Goal: Task Accomplishment & Management: Use online tool/utility

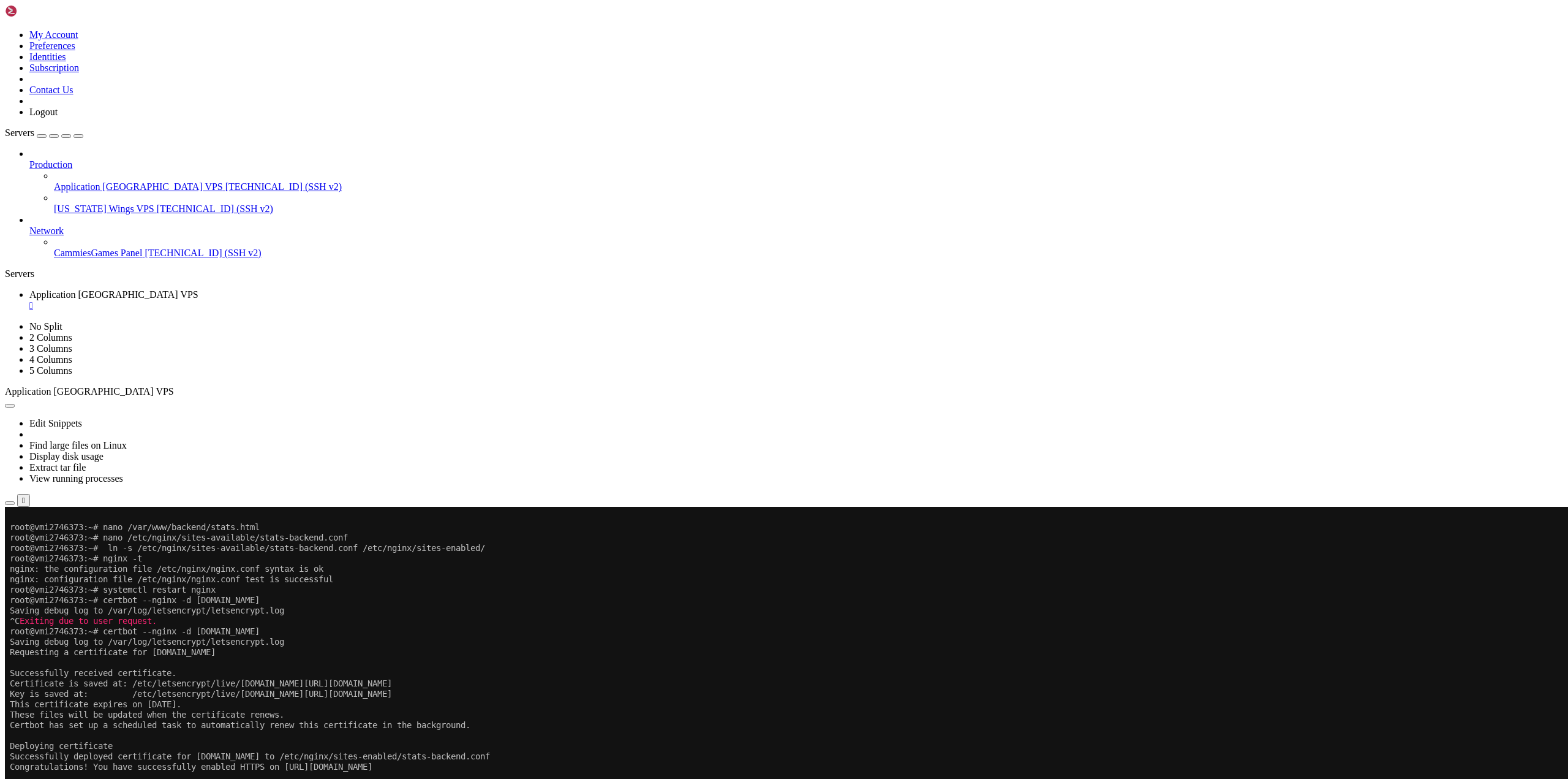
scroll to position [4561, 0]
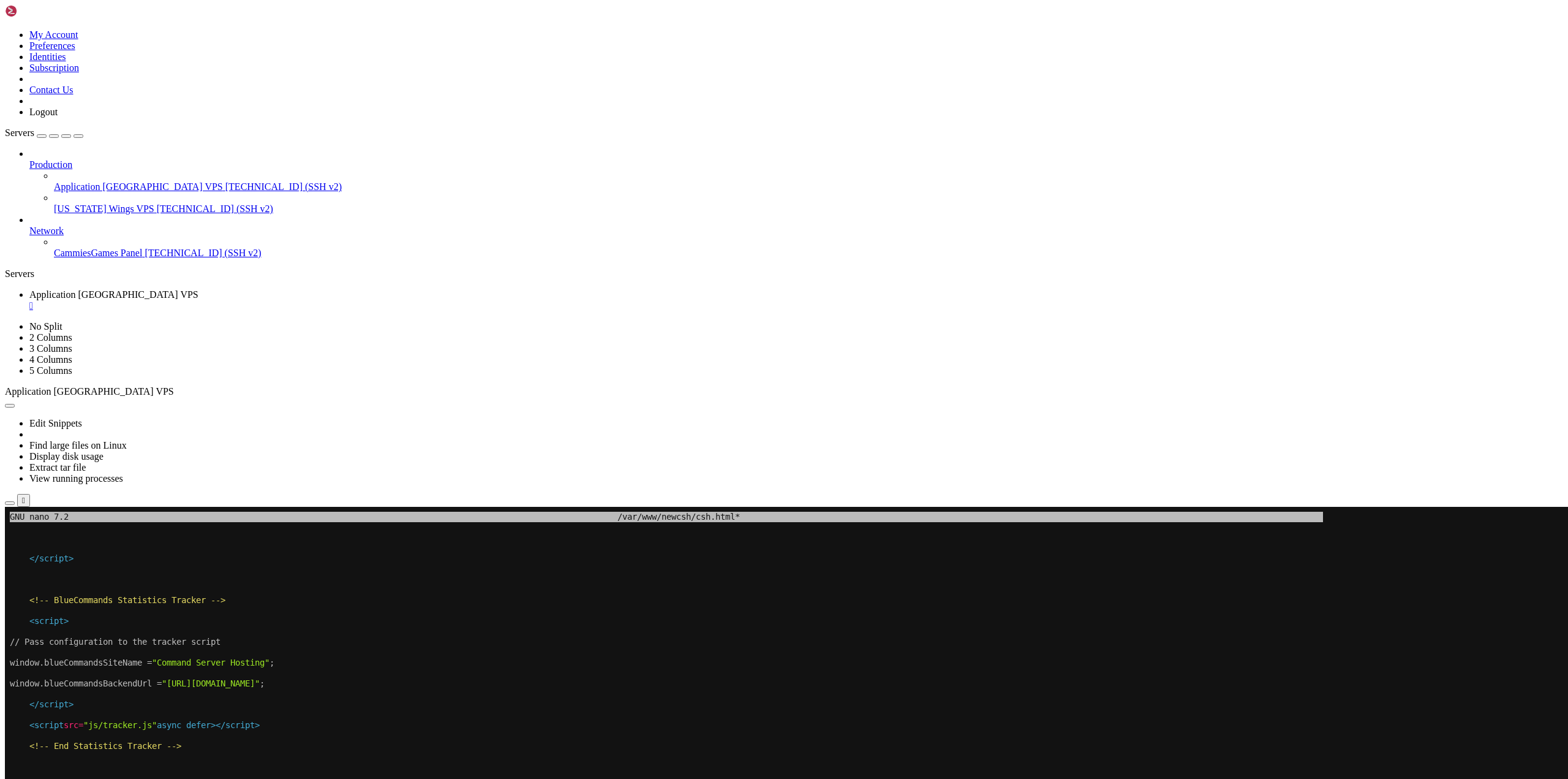
drag, startPoint x: 475, startPoint y: 650, endPoint x: 404, endPoint y: 801, distance: 166.9
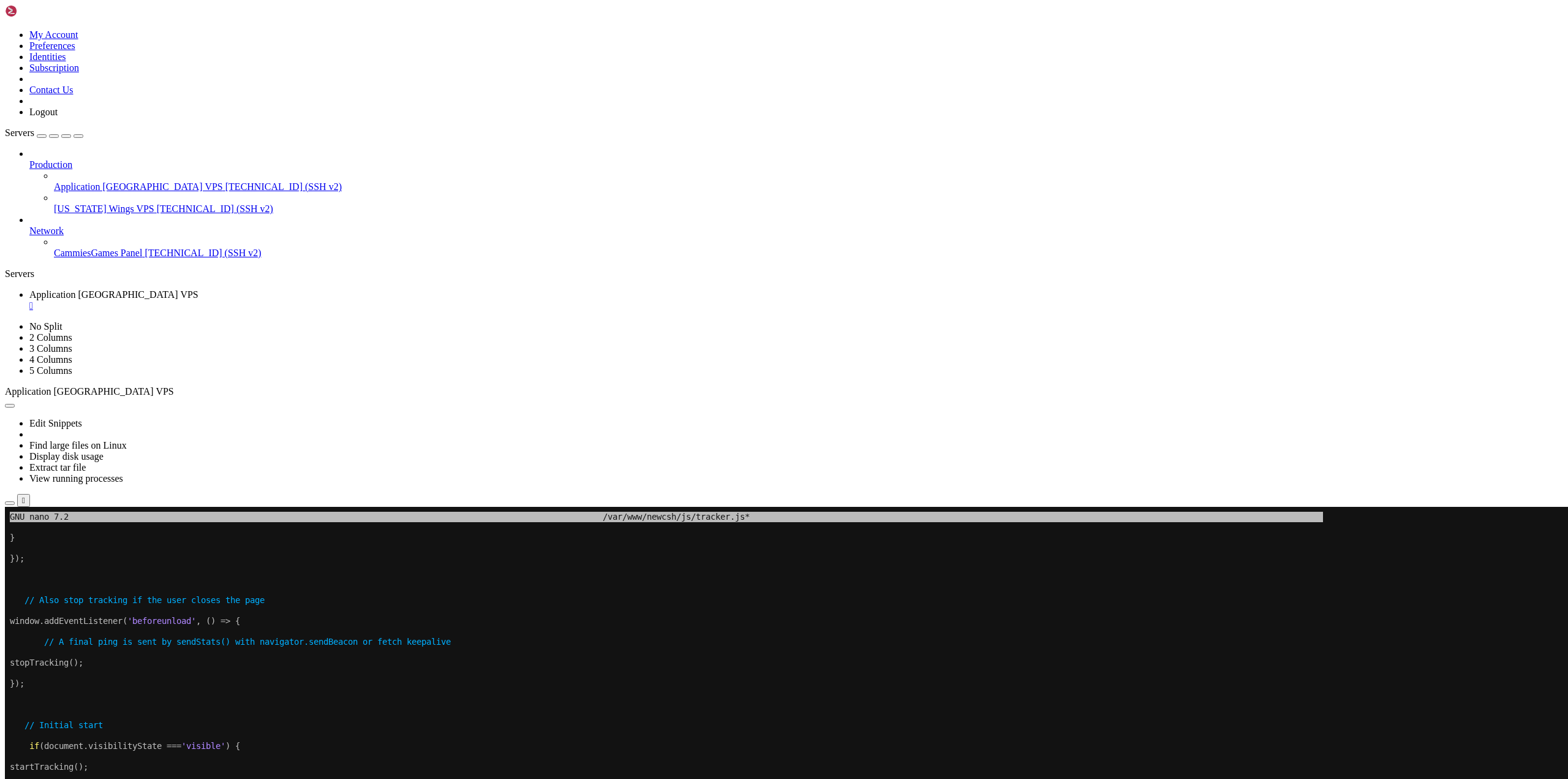
drag, startPoint x: 243, startPoint y: 569, endPoint x: 213, endPoint y: 674, distance: 109.2
click at [213, 674] on x-row "To enrich screen reader interactions, please activate Accessibility in Grammarl…" at bounding box center [711, 673] width 1404 height 10
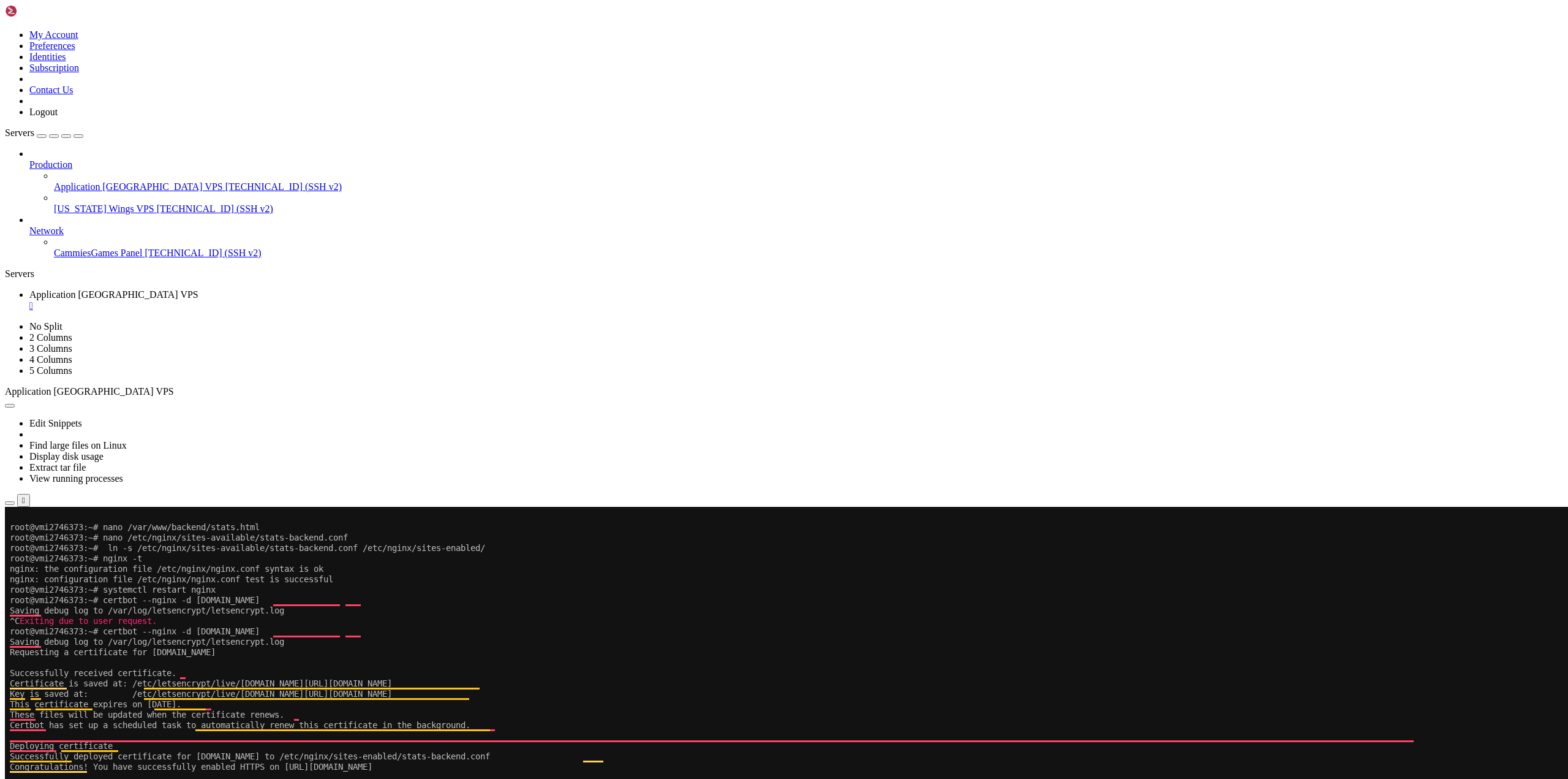
drag, startPoint x: 286, startPoint y: 894, endPoint x: 135, endPoint y: 895, distance: 151.0
copy x-row "/var/www/newcsh/js/tracker.js"
drag, startPoint x: 422, startPoint y: 959, endPoint x: 133, endPoint y: 901, distance: 294.8
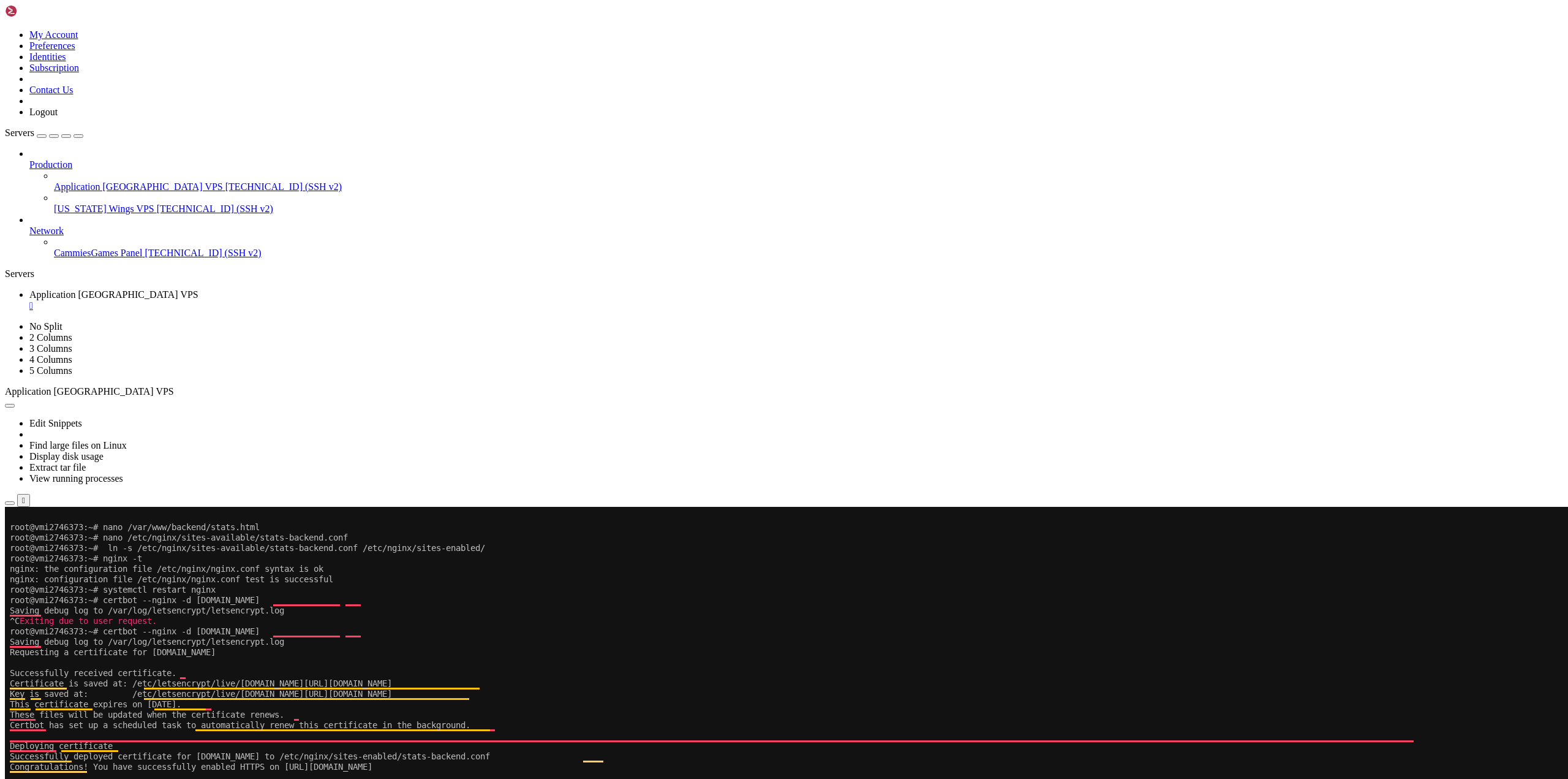
copy x-row "/var/www/newcsh/csh.html"
drag, startPoint x: 420, startPoint y: 959, endPoint x: 165, endPoint y: 901, distance: 261.5
drag, startPoint x: 132, startPoint y: 900, endPoint x: 270, endPoint y: 907, distance: 138.2
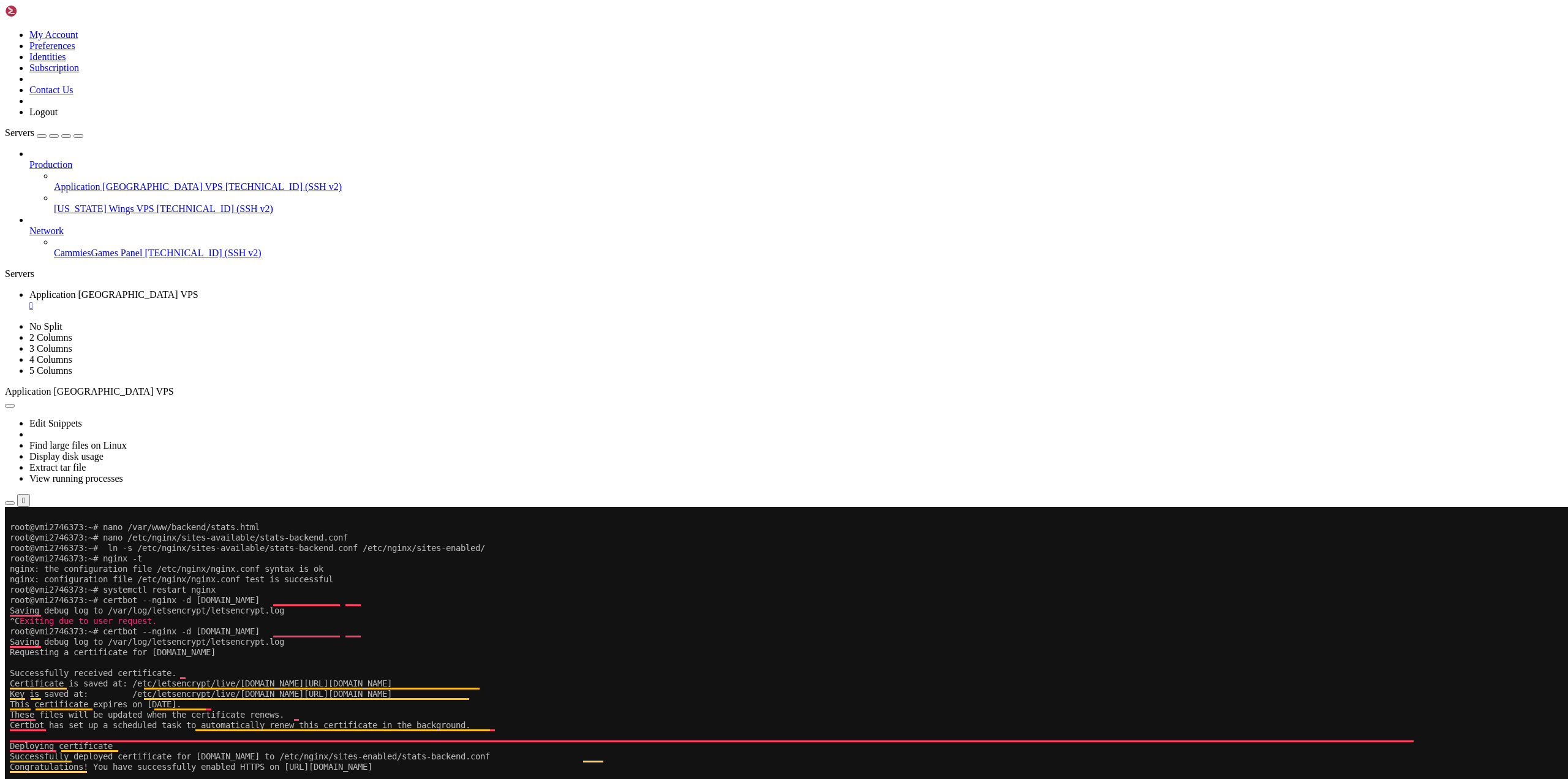
drag, startPoint x: 288, startPoint y: 894, endPoint x: 132, endPoint y: 889, distance: 156.1
copy x-row "/var/www/newcsh/js/tracker.js"
drag, startPoint x: 260, startPoint y: 901, endPoint x: 133, endPoint y: 900, distance: 127.0
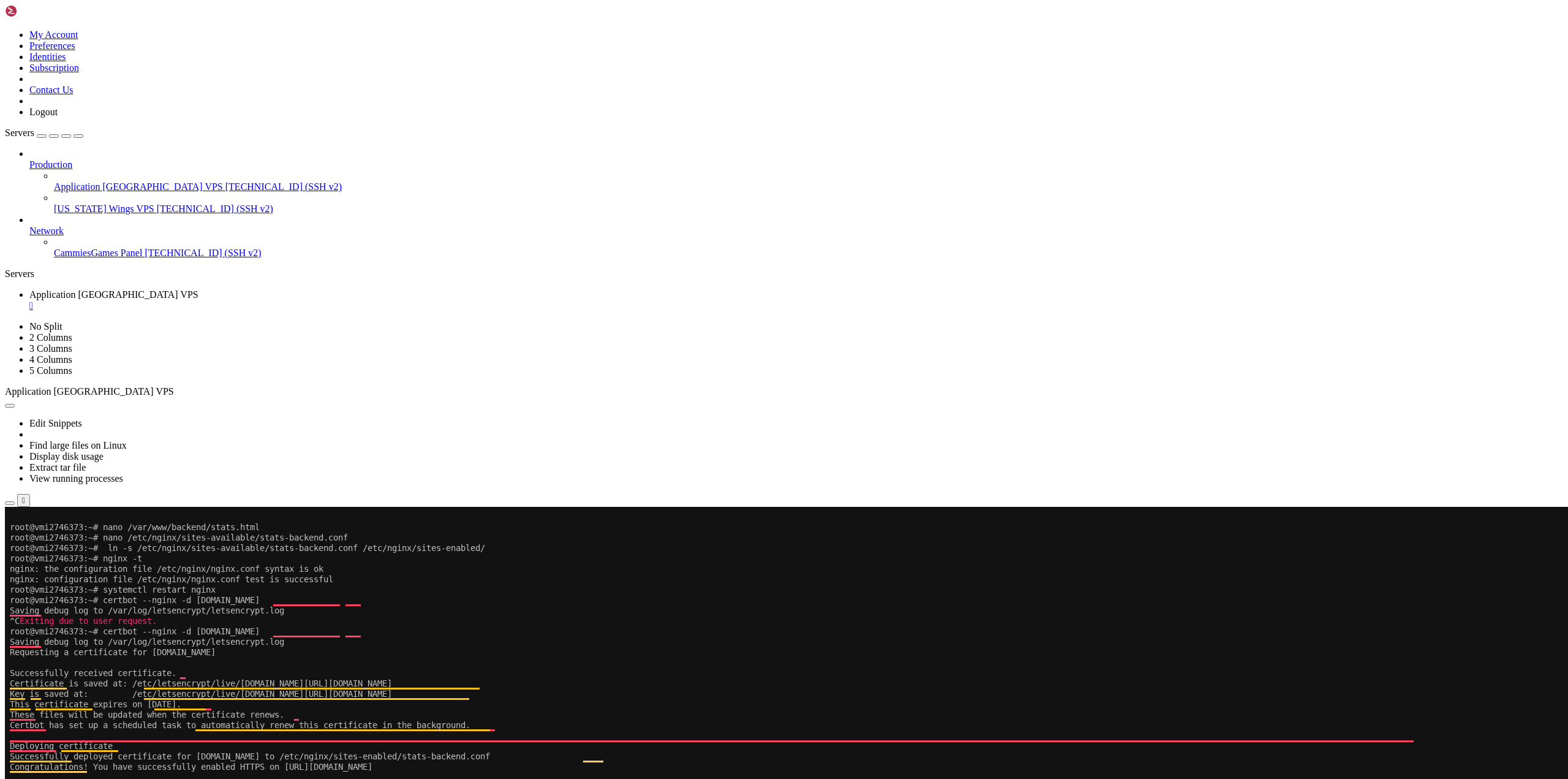
copy x-row "/var/www/newcsh/csh.html"
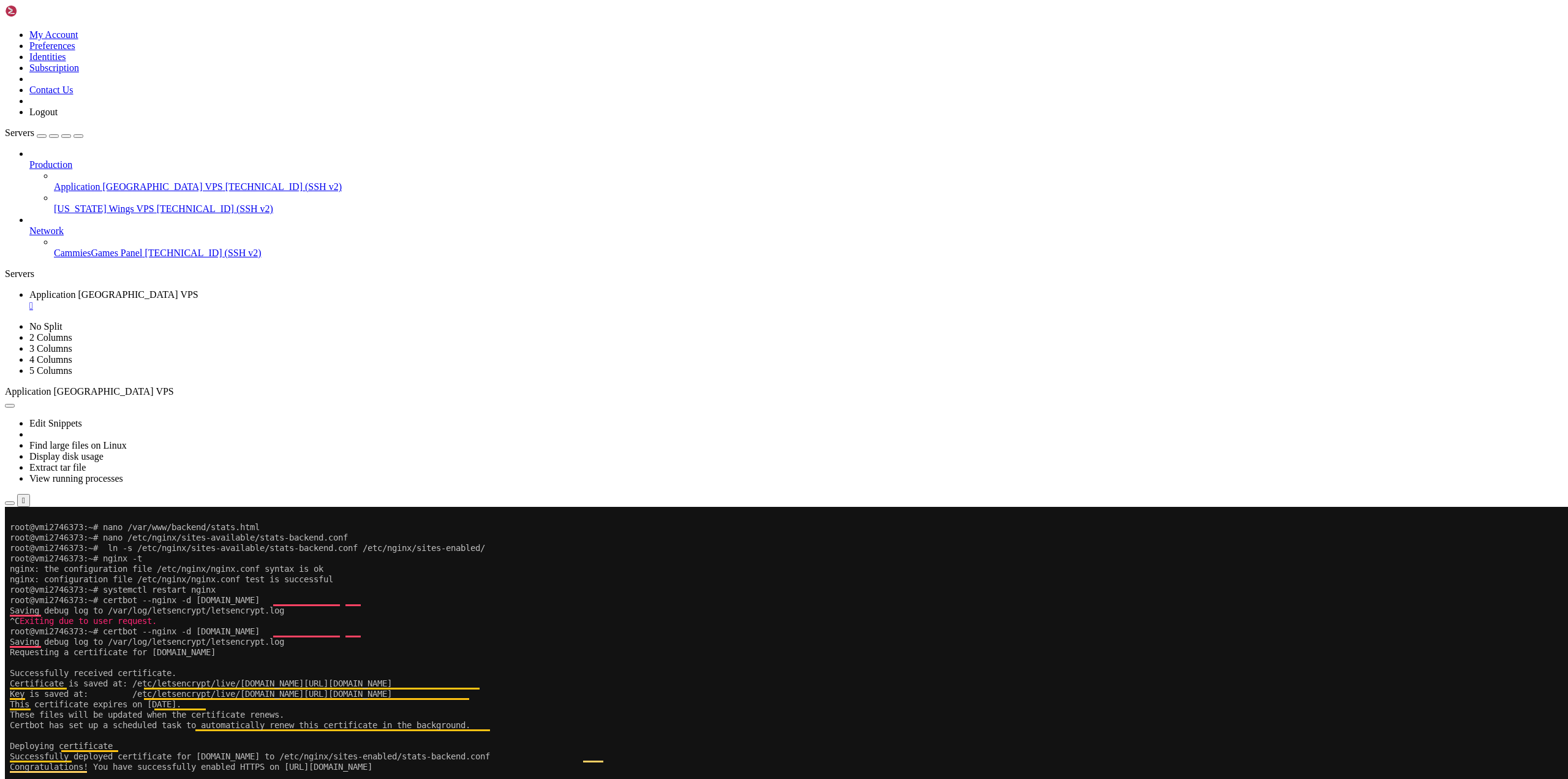
drag, startPoint x: 218, startPoint y: 926, endPoint x: 291, endPoint y: 947, distance: 76.0
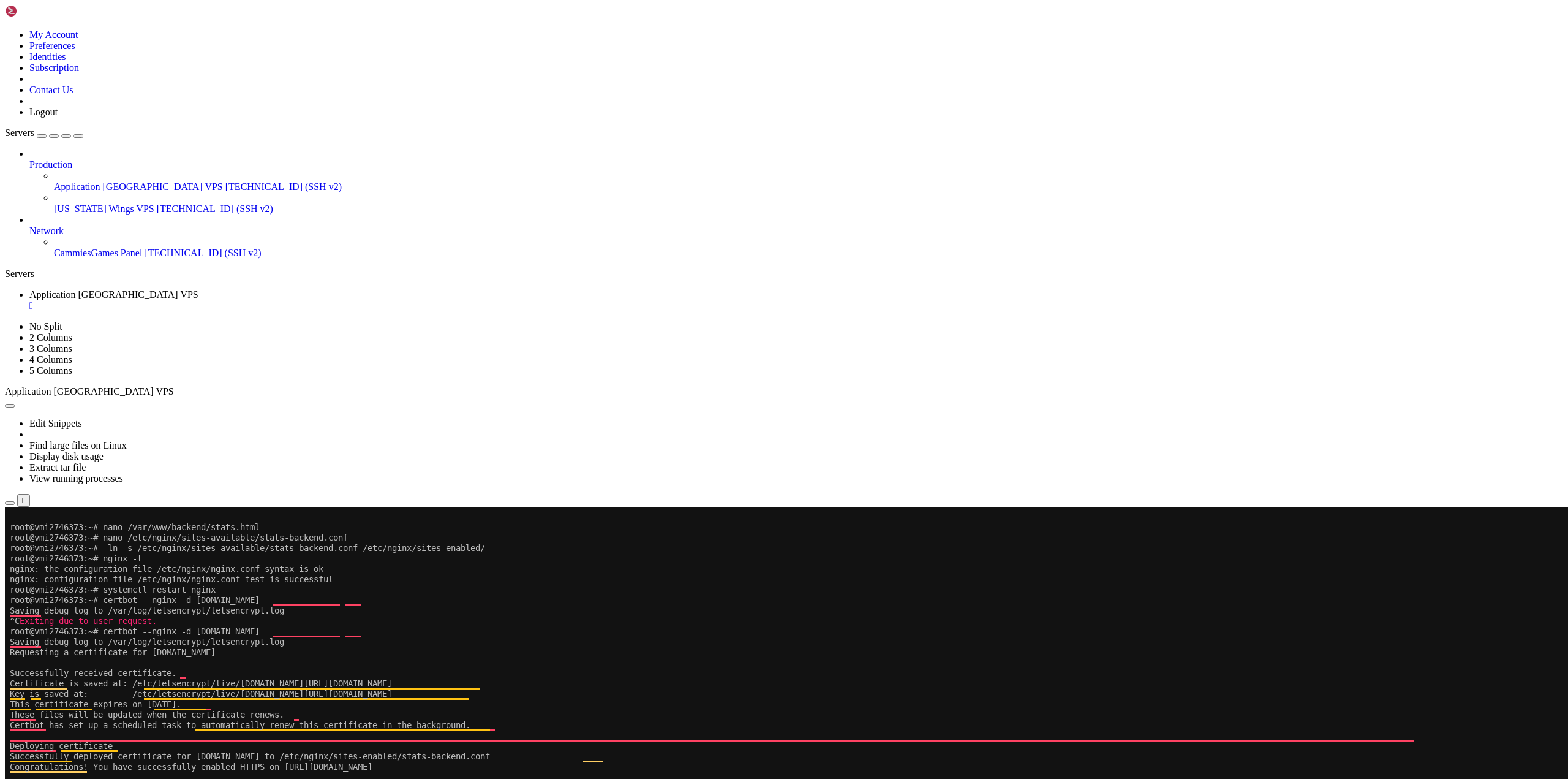
drag, startPoint x: 110, startPoint y: 954, endPoint x: 18, endPoint y: 915, distance: 99.9
drag, startPoint x: 9, startPoint y: 914, endPoint x: 114, endPoint y: 942, distance: 108.7
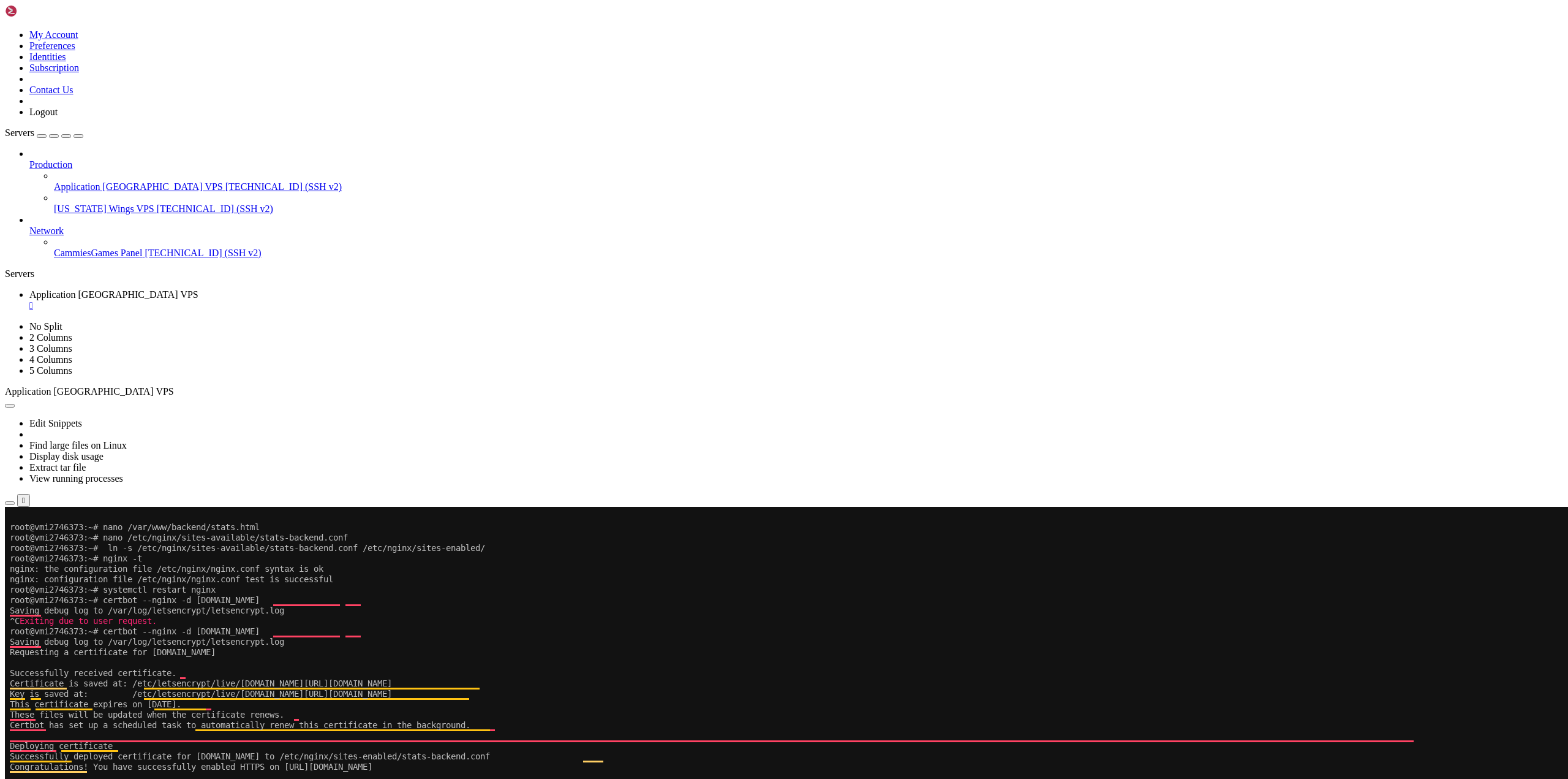
drag, startPoint x: 114, startPoint y: 942, endPoint x: 13, endPoint y: 926, distance: 102.3
drag, startPoint x: 124, startPoint y: 921, endPoint x: 107, endPoint y: 918, distance: 17.3
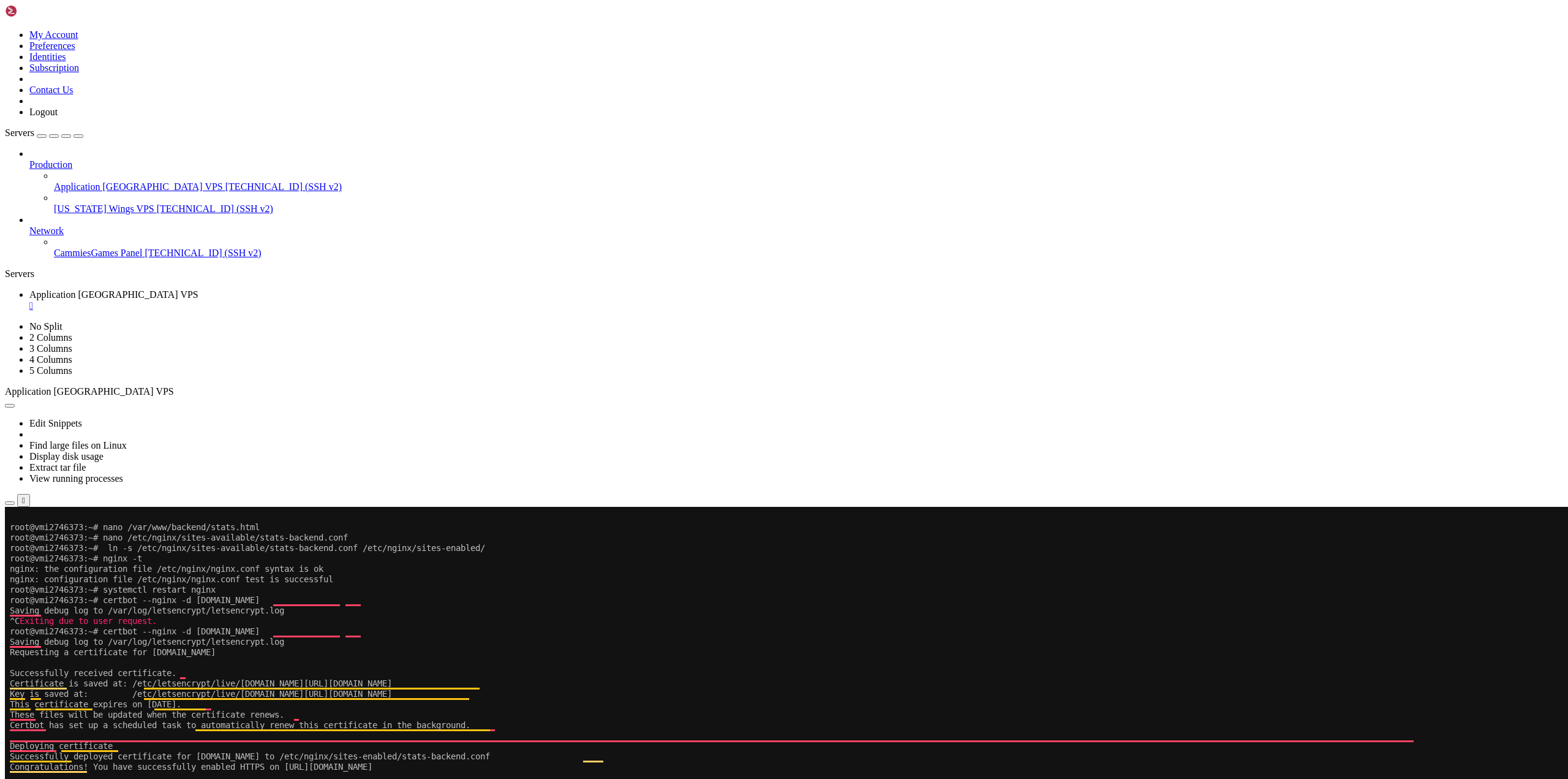
copy div "root@vmi2746373:~# ls -l /var/www/newcsh/js/ total 4 -rw-r--r-- 1 root root [DA…"
drag, startPoint x: 11, startPoint y: 913, endPoint x: 153, endPoint y: 943, distance: 145.1
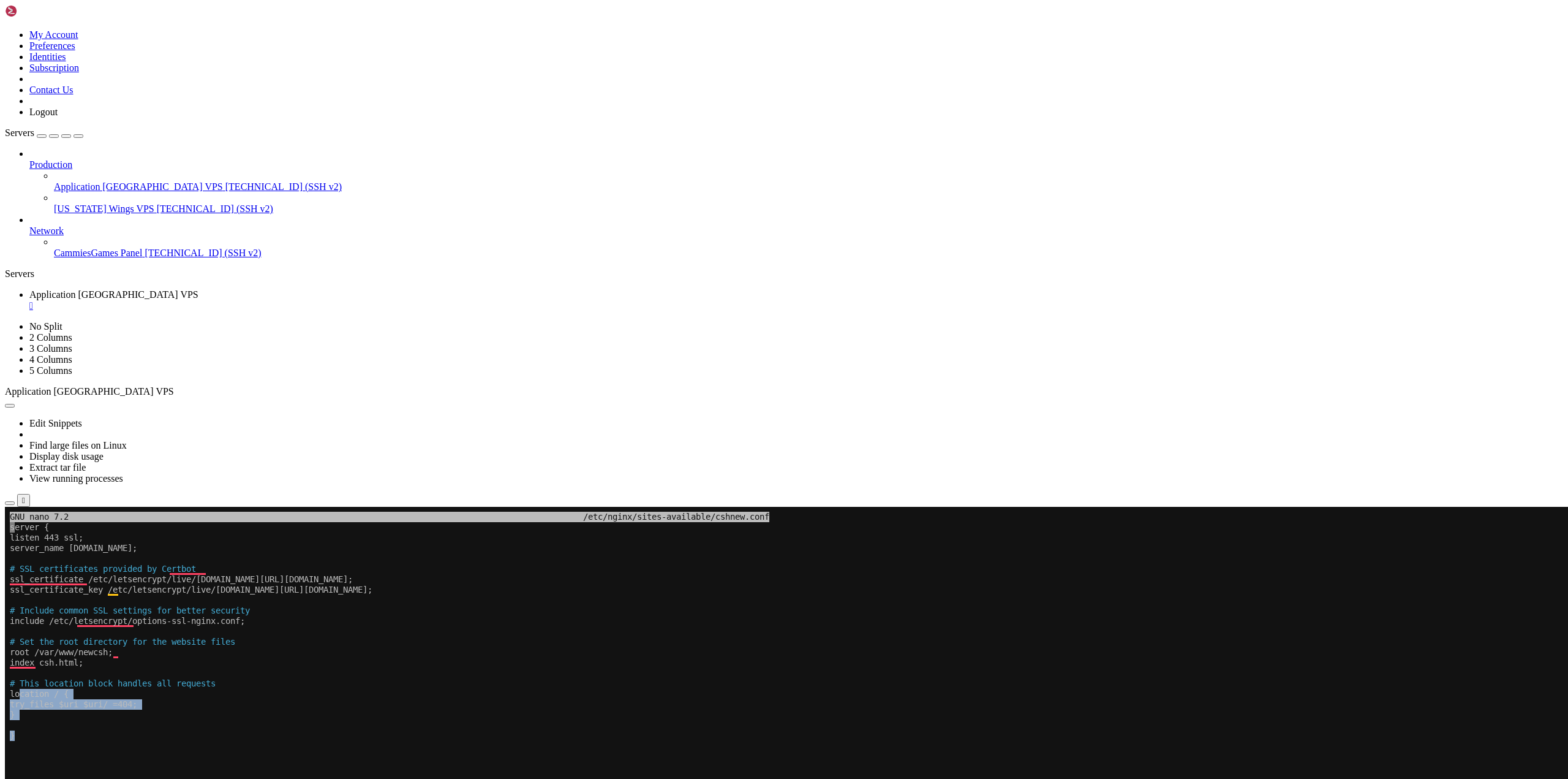
drag, startPoint x: 22, startPoint y: 752, endPoint x: 18, endPoint y: 692, distance: 60.1
click at [46, 737] on x-row "}" at bounding box center [711, 735] width 1404 height 10
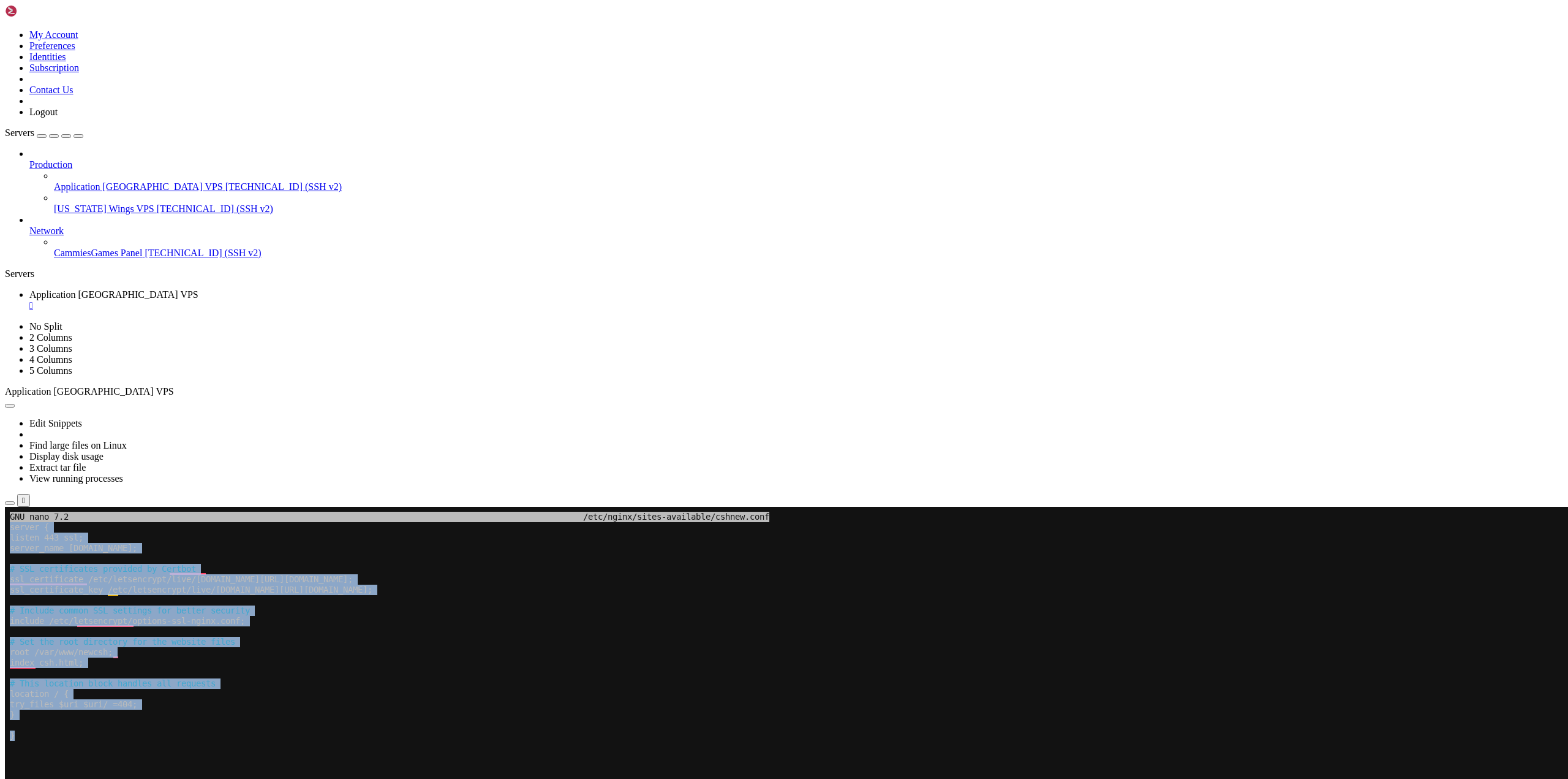
copy div "server { listen 443 ssl; server_name [DOMAIN_NAME]; # SSL certificates provided…"
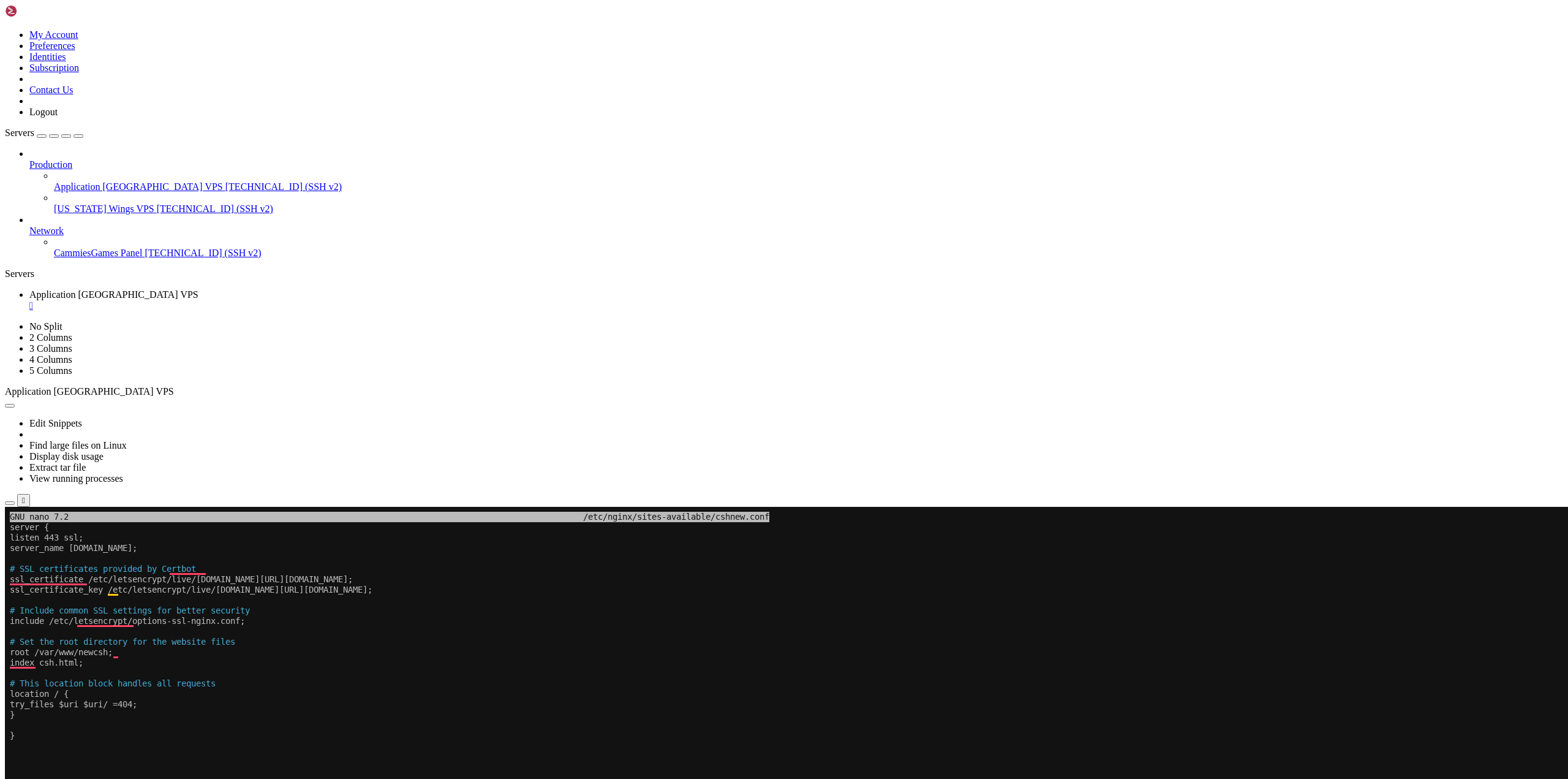
drag, startPoint x: 29, startPoint y: 748, endPoint x: 10, endPoint y: 531, distance: 217.8
click at [150, 736] on x-row "}" at bounding box center [711, 735] width 1404 height 10
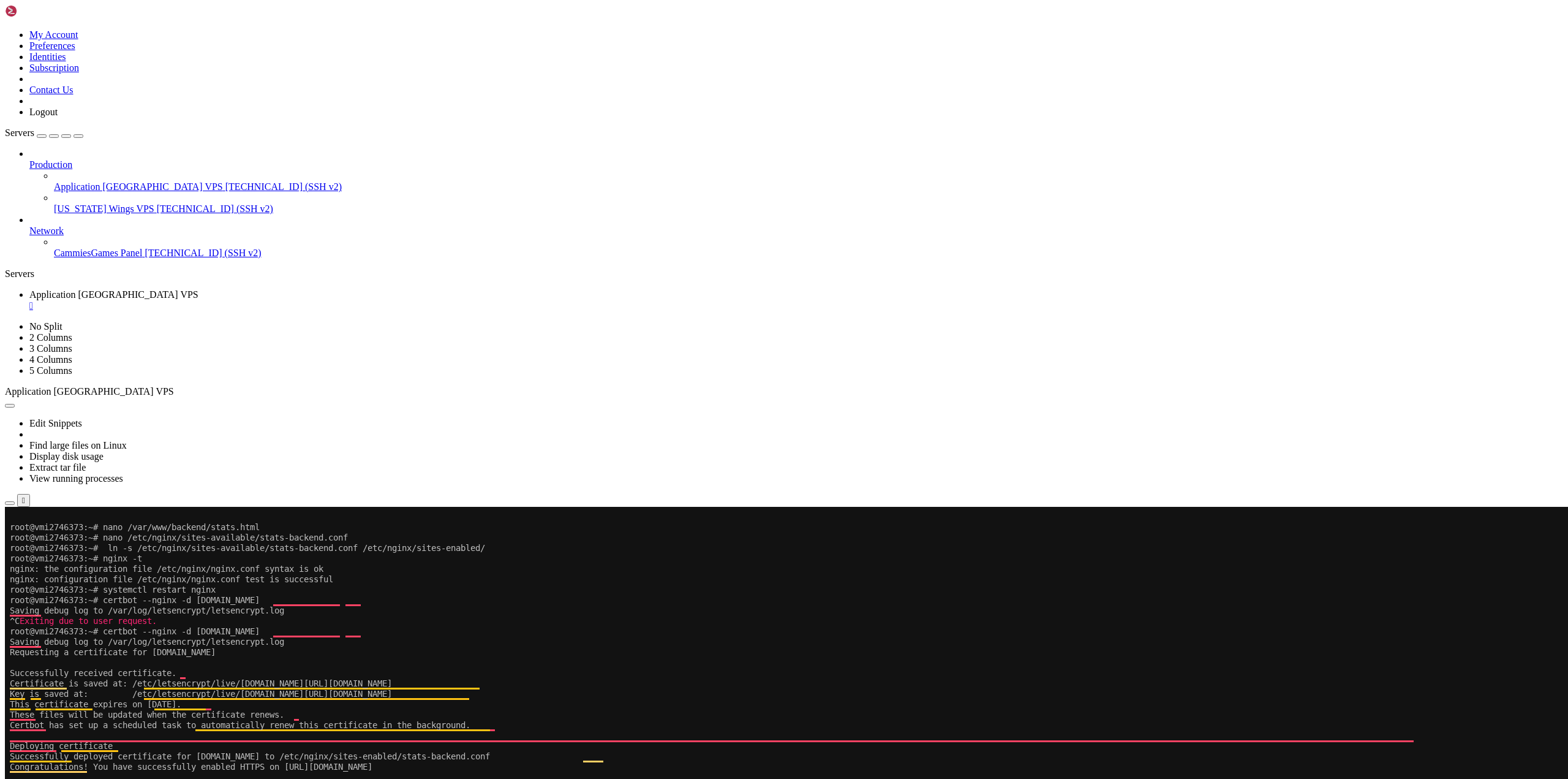
drag, startPoint x: 208, startPoint y: 978, endPoint x: 343, endPoint y: 1043, distance: 149.8
drag, startPoint x: 133, startPoint y: 1004, endPoint x: 10, endPoint y: 973, distance: 126.8
copy div "root@vmi2746373:~# grep 'denied' /var/log/audit/audit.log | grep 'nginx' grep: …"
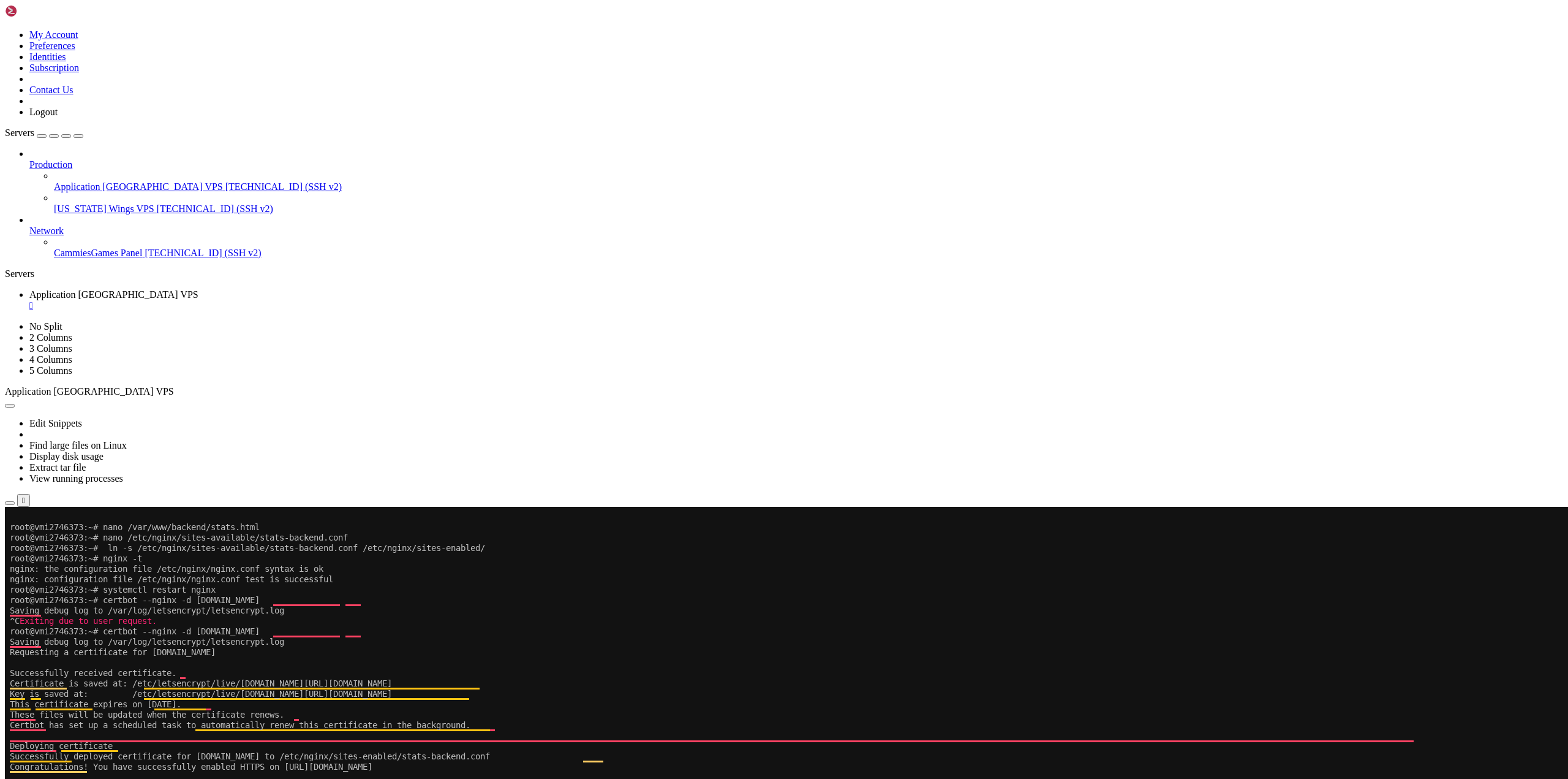
drag, startPoint x: 268, startPoint y: 1069, endPoint x: 87, endPoint y: 998, distance: 194.4
drag, startPoint x: 127, startPoint y: 1008, endPoint x: 10, endPoint y: 979, distance: 120.5
copy div "root@vmi2746373:~# grep 'denied' /var/log/audit/audit.log | grep 'nginx' grep: …"
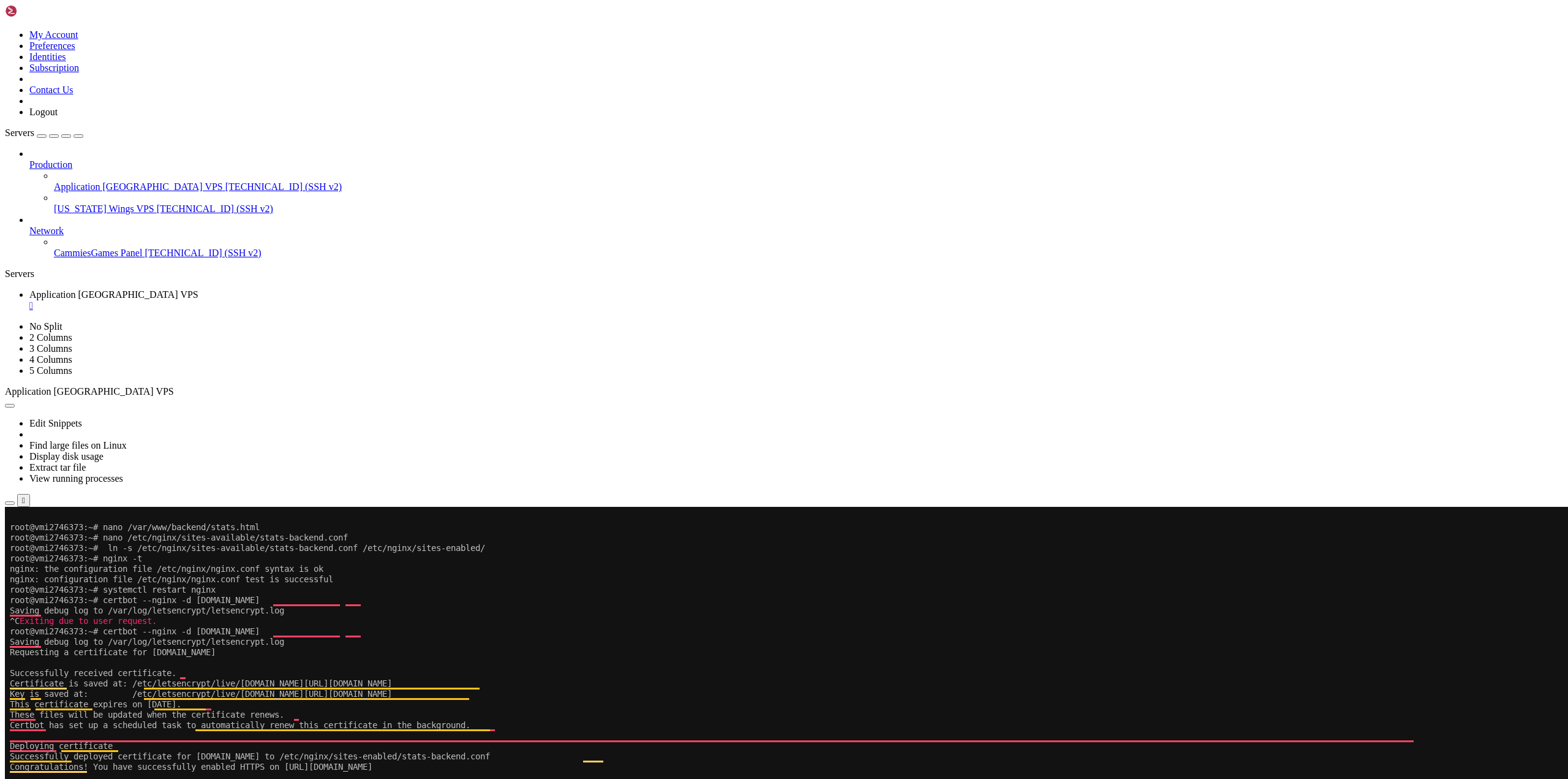
copy div "root@vmi2746373:~# [PERSON_NAME] /var/www/newcsh/js/ drwxr-xr-x 2 root root 409…"
drag, startPoint x: 128, startPoint y: 1031, endPoint x: 11, endPoint y: 1010, distance: 118.9
drag, startPoint x: 232, startPoint y: 1028, endPoint x: 144, endPoint y: 1025, distance: 88.1
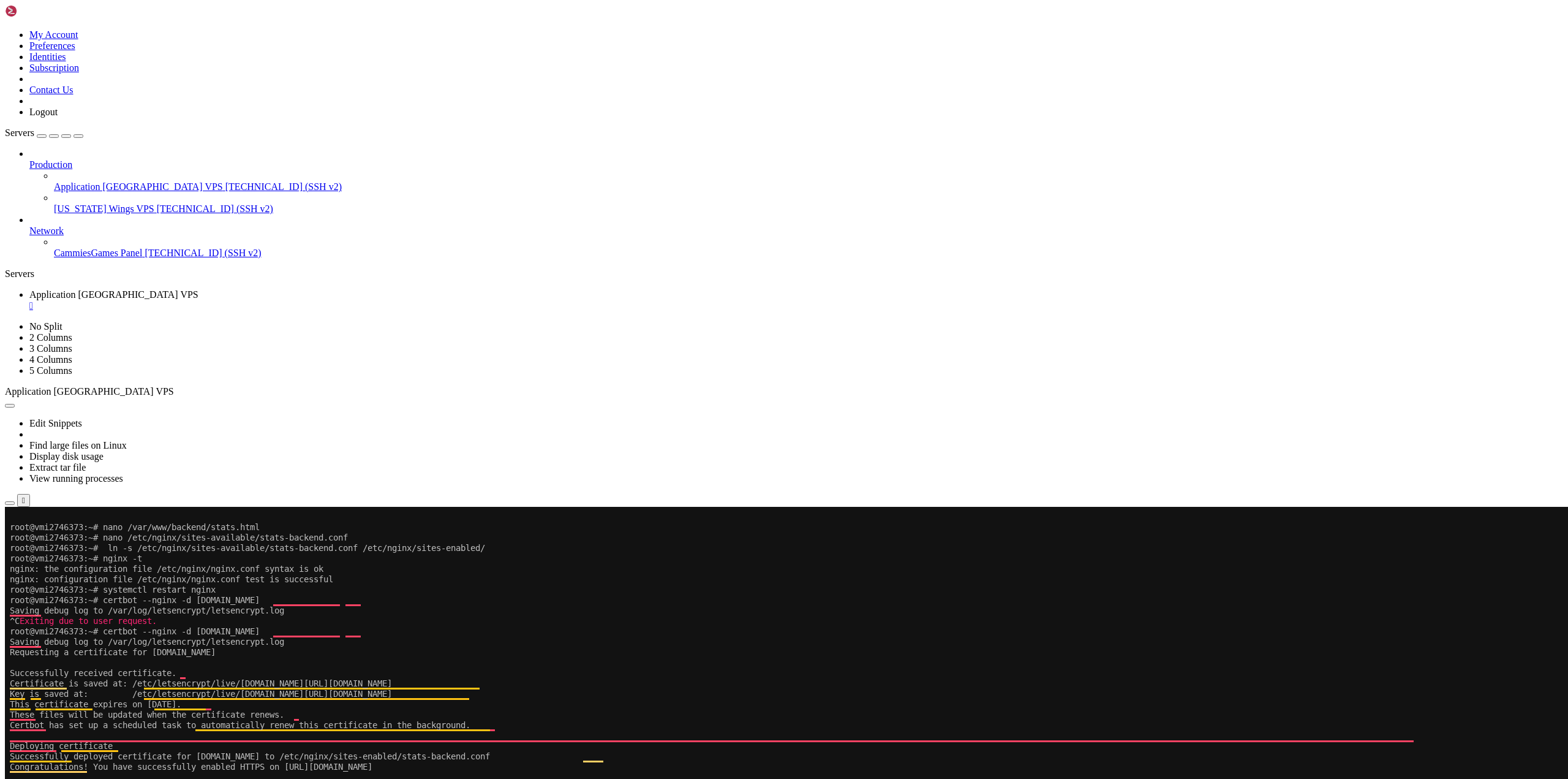
copy div "oot@vmi2746373:~# [PERSON_NAME] /var/www/newcsh/ drwxr-xr-x 3 root root 4096 [D…"
drag, startPoint x: 104, startPoint y: 1053, endPoint x: 12, endPoint y: 1029, distance: 95.1
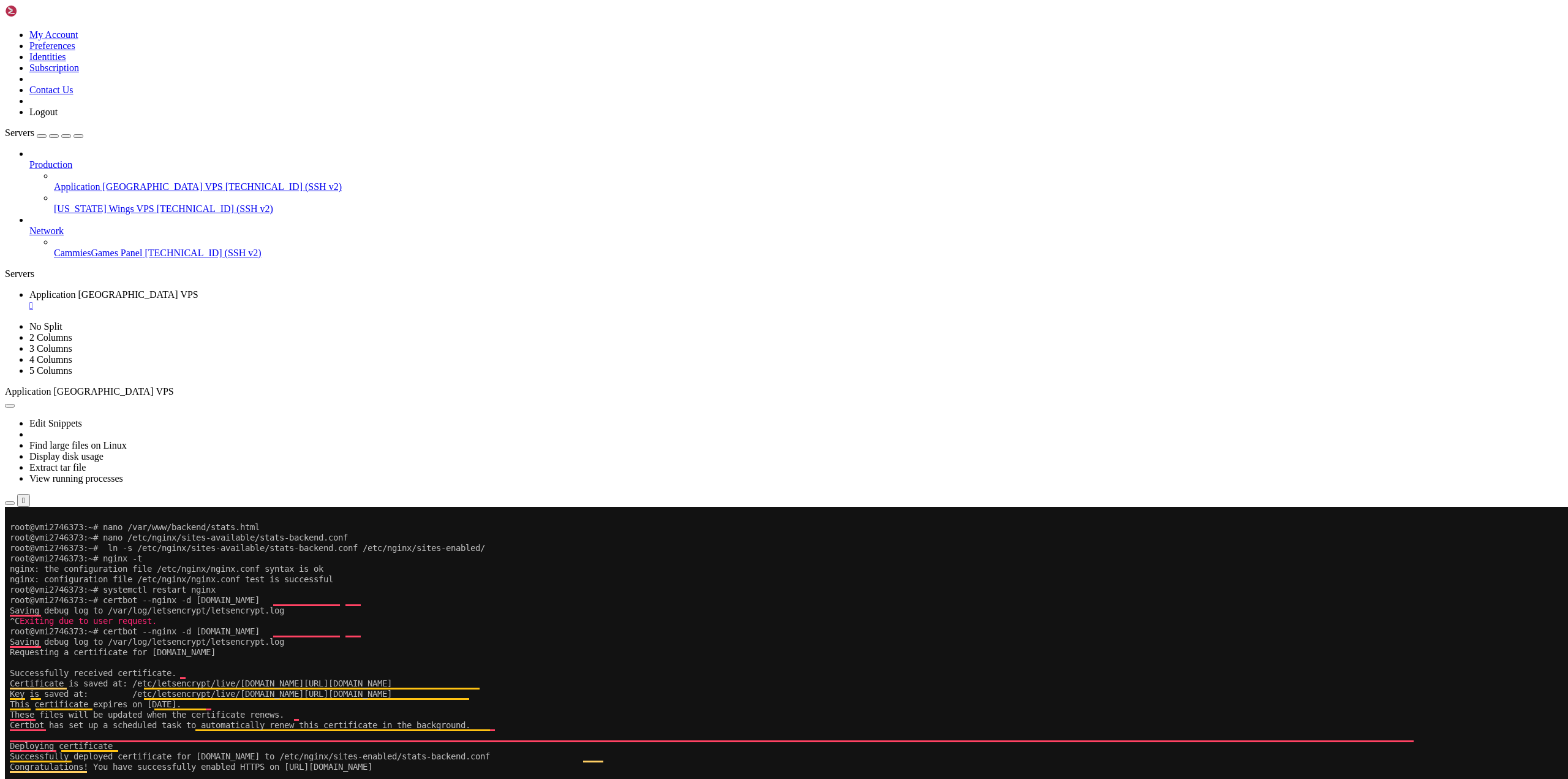
drag, startPoint x: 213, startPoint y: 1063, endPoint x: 312, endPoint y: 1102, distance: 106.4
drag, startPoint x: 128, startPoint y: 1135, endPoint x: 10, endPoint y: 1050, distance: 145.4
drag, startPoint x: 227, startPoint y: 1141, endPoint x: 186, endPoint y: 1153, distance: 42.7
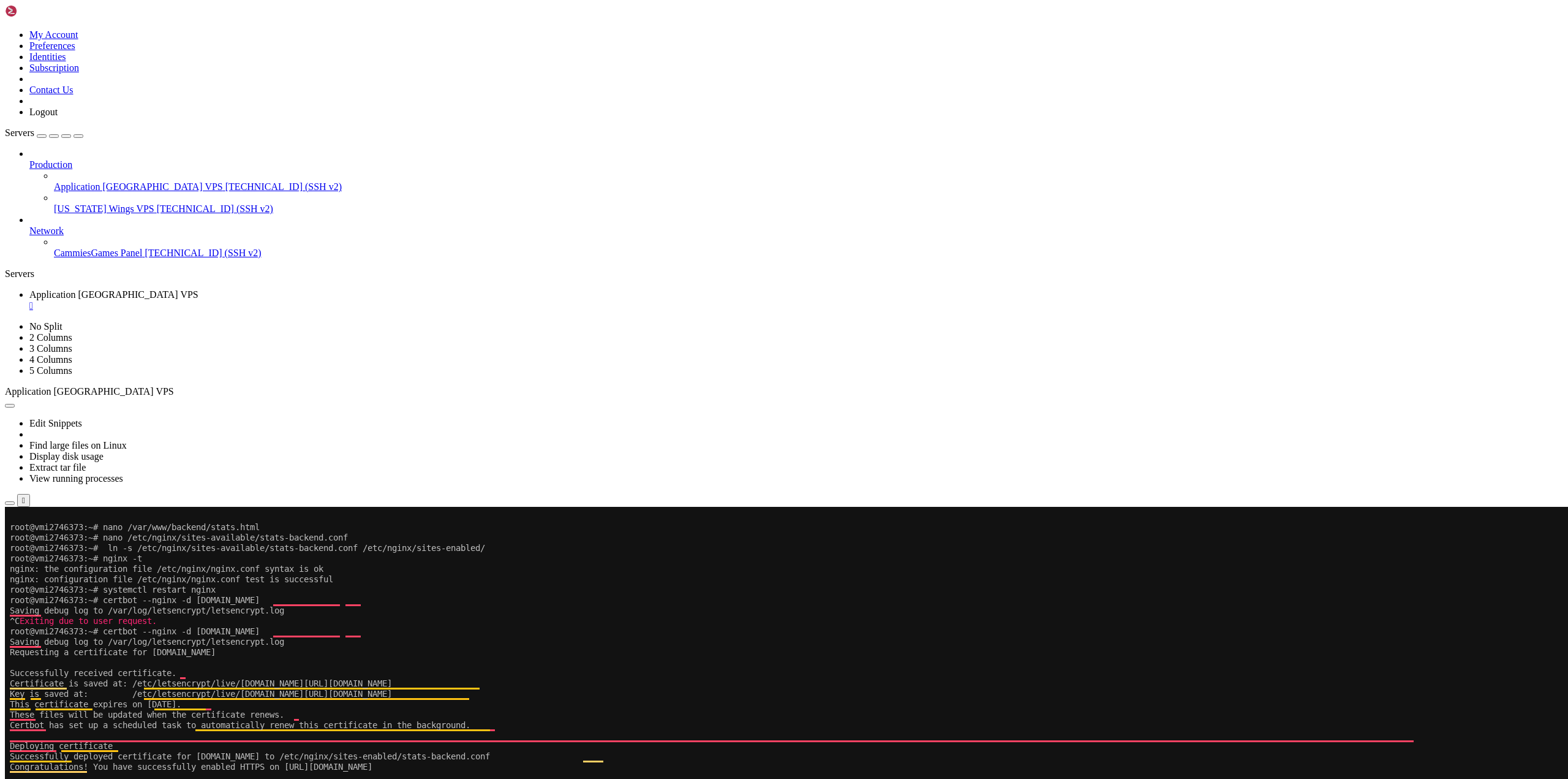
drag, startPoint x: 121, startPoint y: 1186, endPoint x: 11, endPoint y: 1134, distance: 121.7
drag, startPoint x: 128, startPoint y: 1192, endPoint x: 118, endPoint y: 1186, distance: 11.7
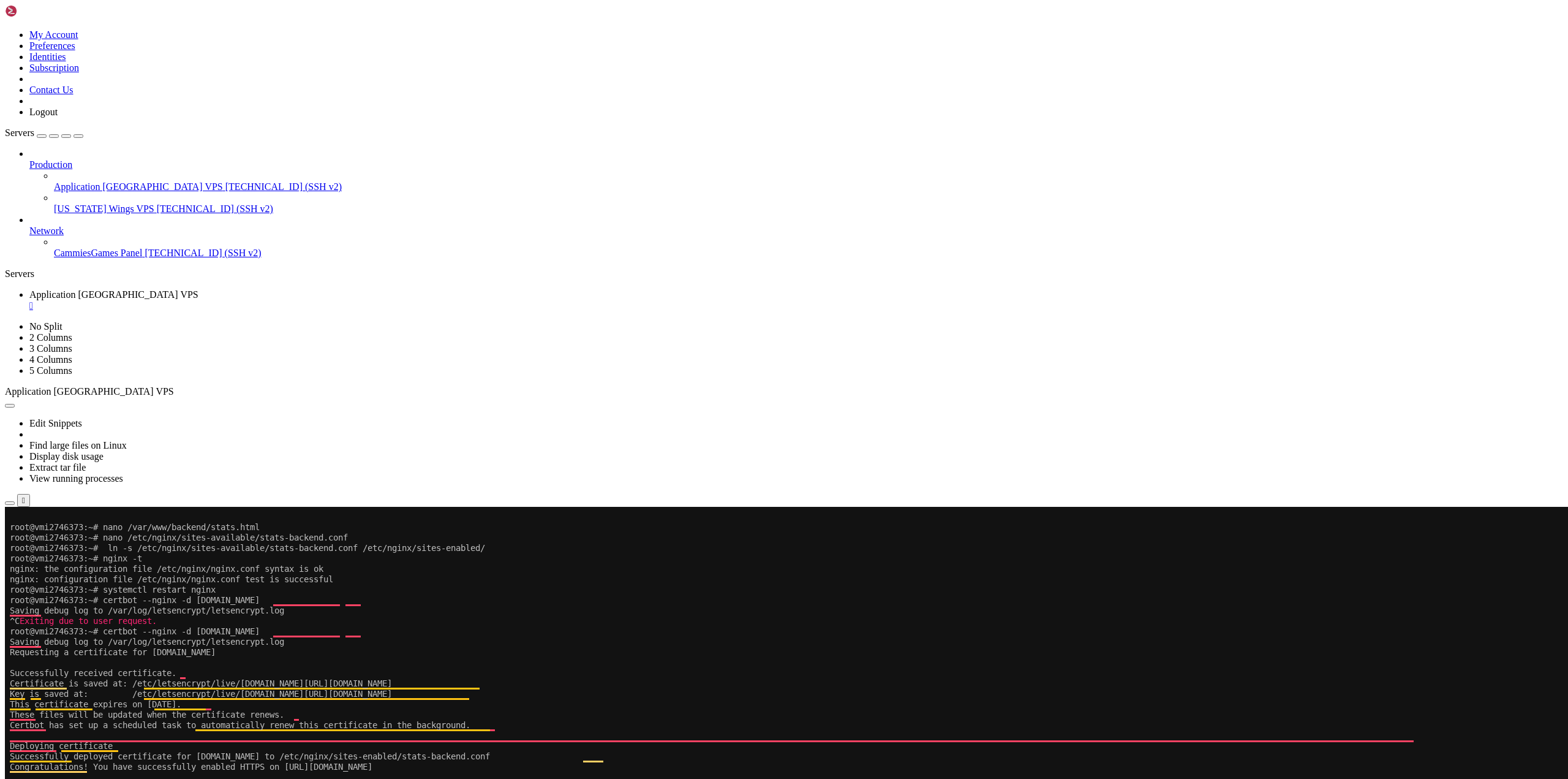
drag, startPoint x: 135, startPoint y: 1195, endPoint x: 510, endPoint y: 1200, distance: 375.0
